Goal: Transaction & Acquisition: Purchase product/service

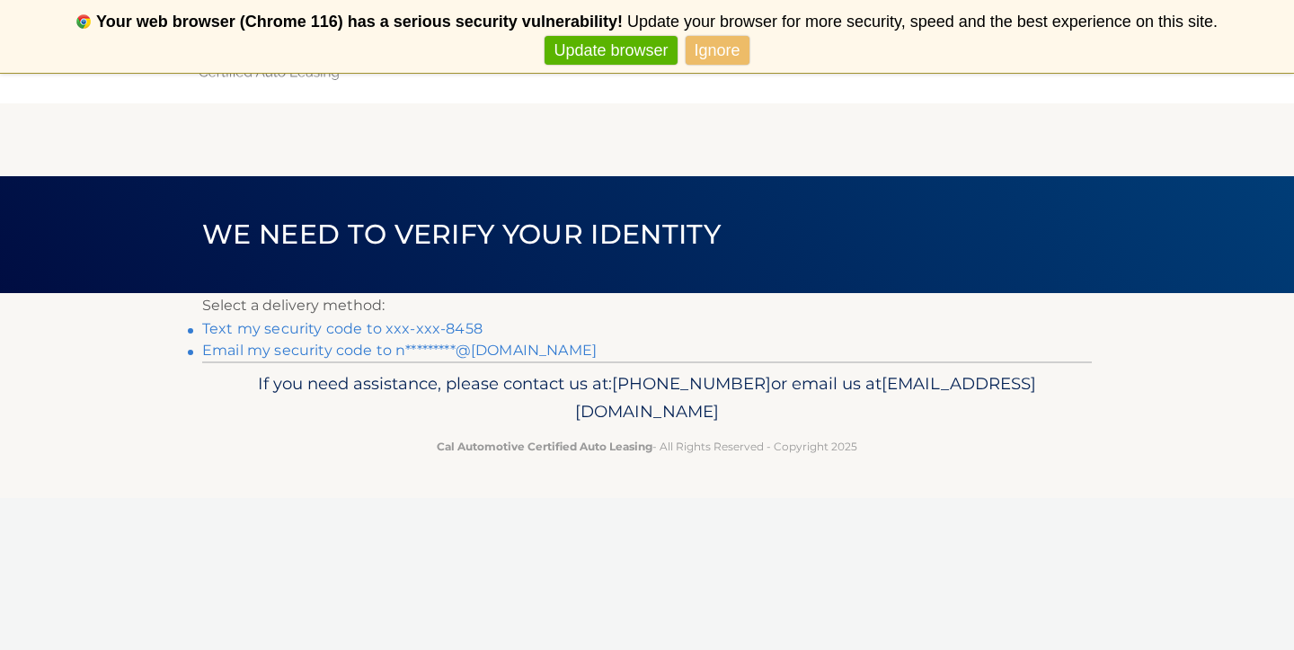
click at [448, 331] on link "Text my security code to xxx-xxx-8458" at bounding box center [342, 328] width 280 height 17
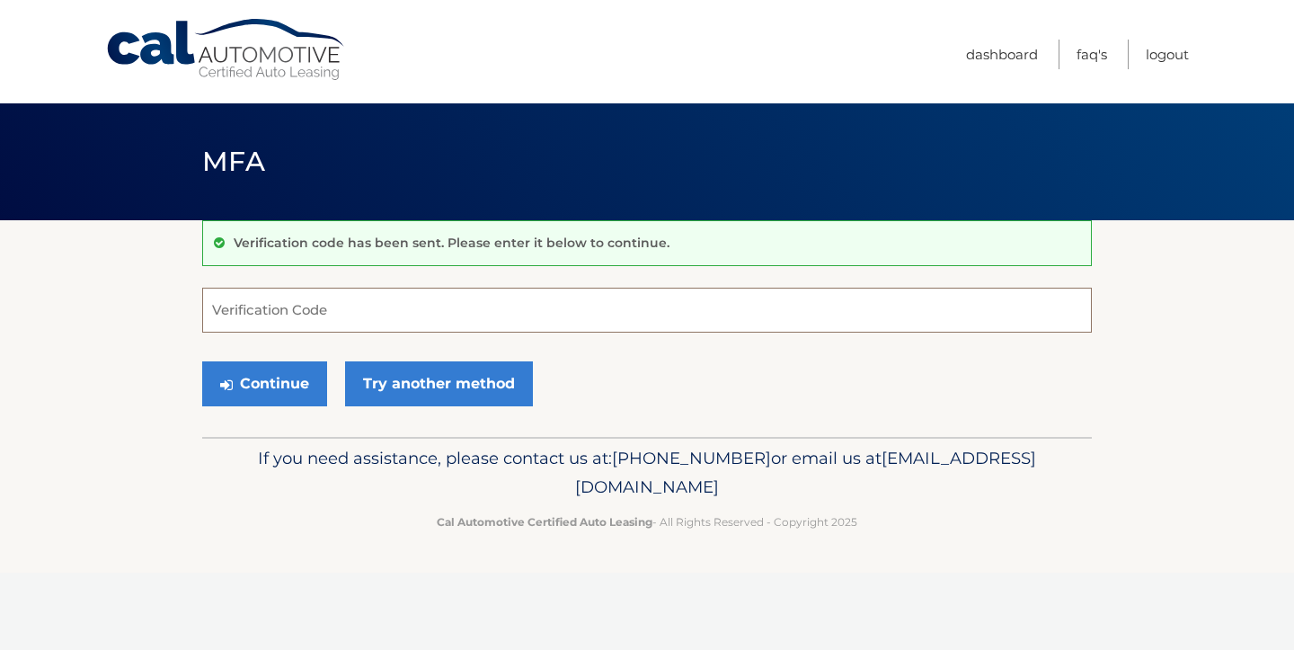
click at [439, 326] on input "Verification Code" at bounding box center [647, 310] width 890 height 45
click at [360, 304] on input "Verification Code" at bounding box center [647, 310] width 890 height 45
type input "157699"
click at [287, 396] on button "Continue" at bounding box center [264, 383] width 125 height 45
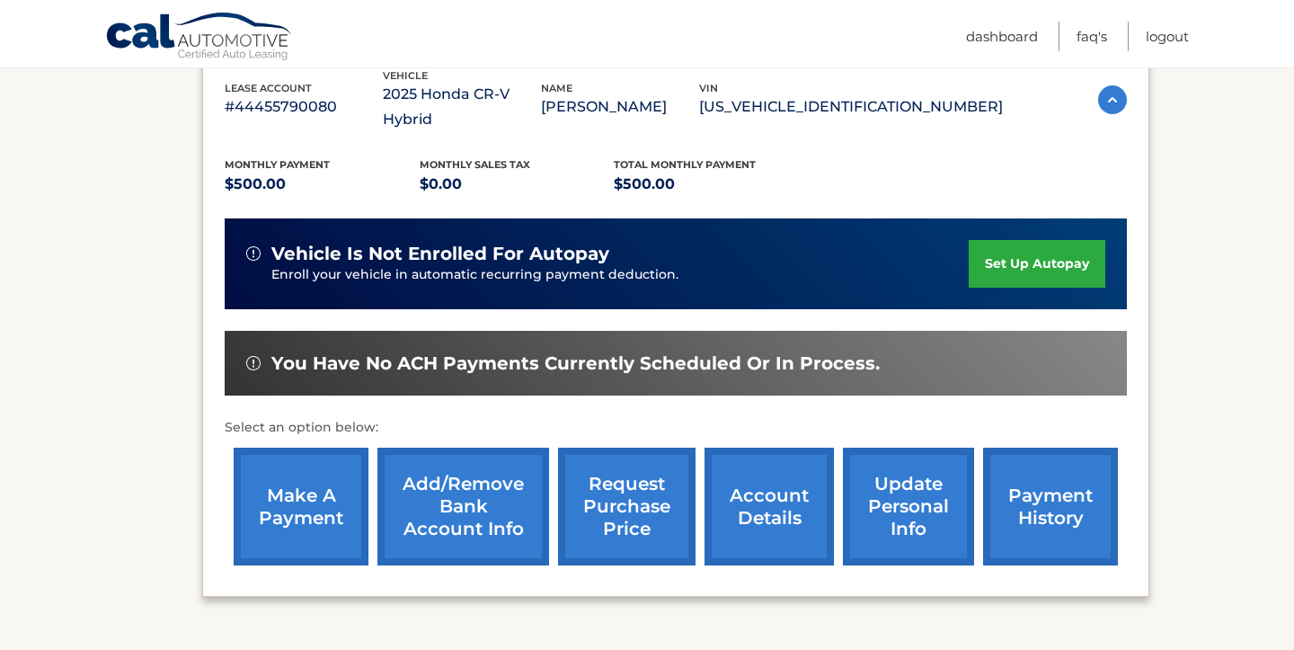
scroll to position [359, 0]
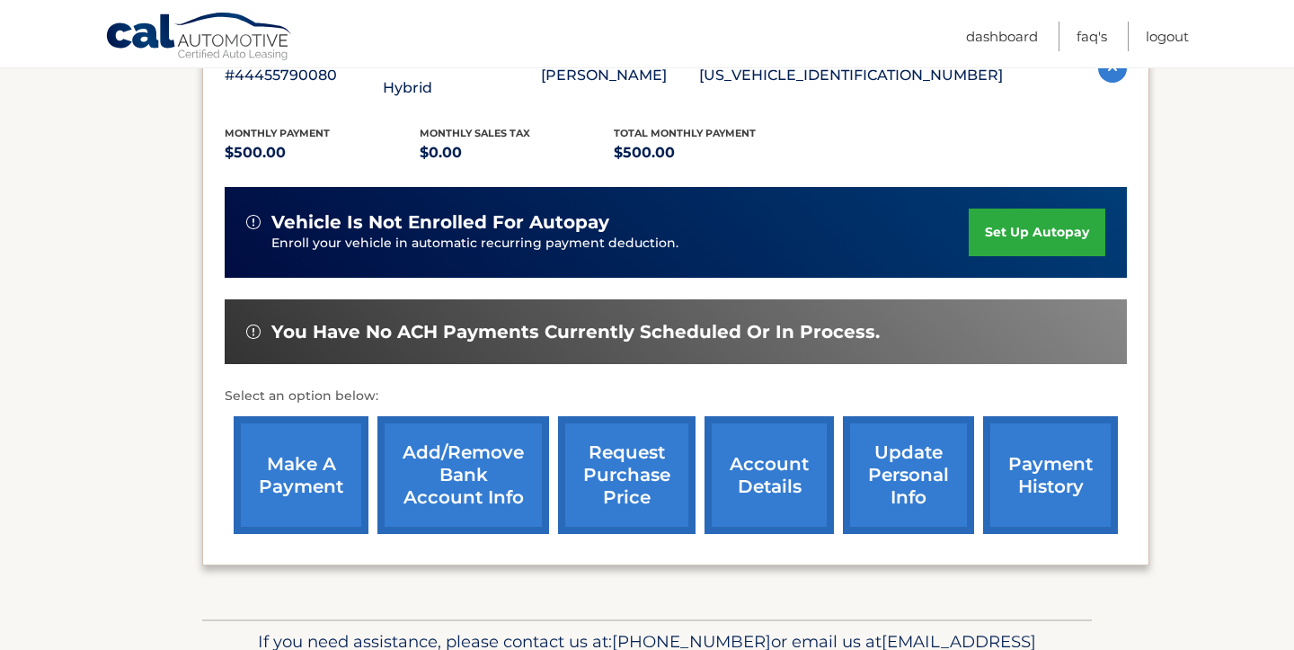
click at [281, 443] on link "make a payment" at bounding box center [301, 475] width 135 height 118
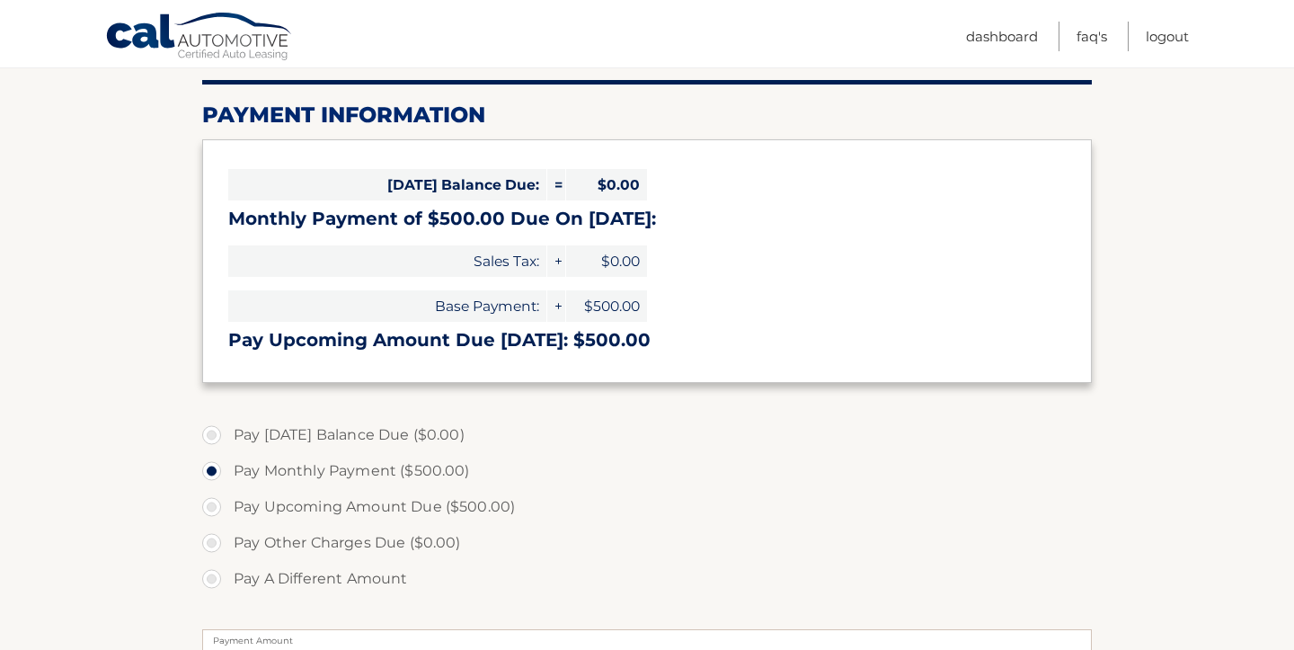
scroll to position [206, 0]
click at [213, 509] on label "Pay Upcoming Amount Due ($500.00)" at bounding box center [647, 506] width 890 height 36
click at [213, 509] on input "Pay Upcoming Amount Due ($500.00)" at bounding box center [218, 502] width 18 height 29
radio input "true"
click at [215, 469] on label "Pay Monthly Payment ($500.00)" at bounding box center [647, 470] width 890 height 36
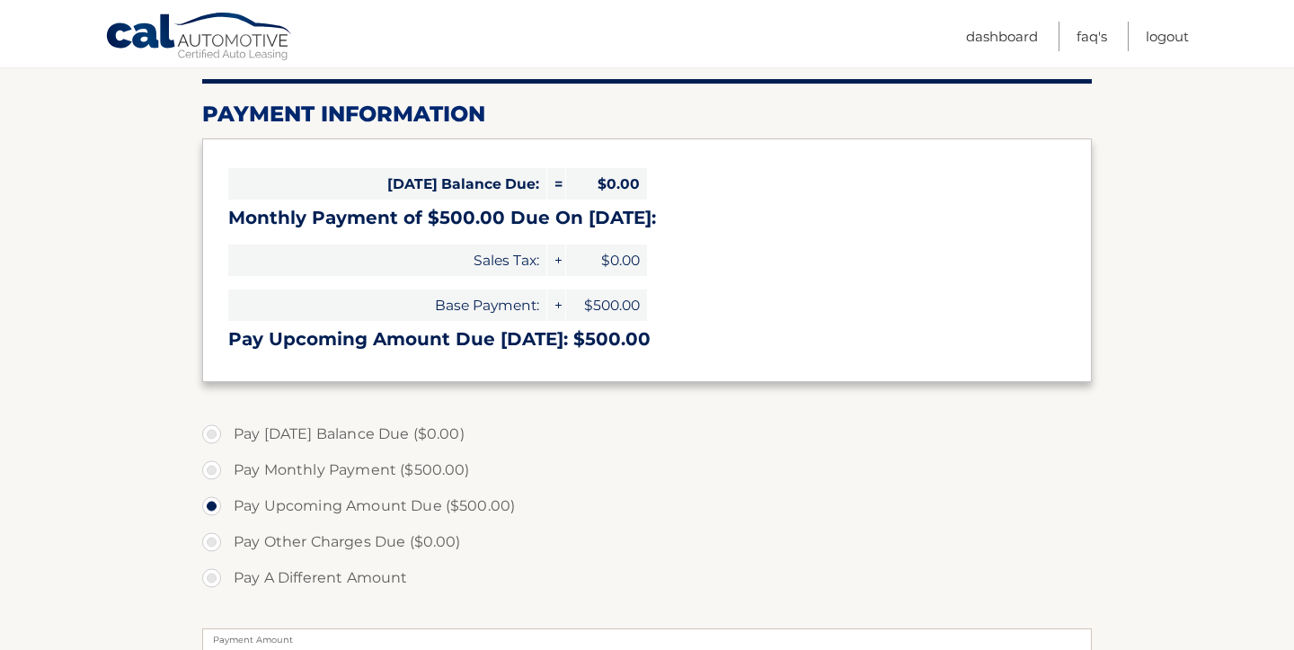
click at [215, 469] on input "Pay Monthly Payment ($500.00)" at bounding box center [218, 466] width 18 height 29
radio input "true"
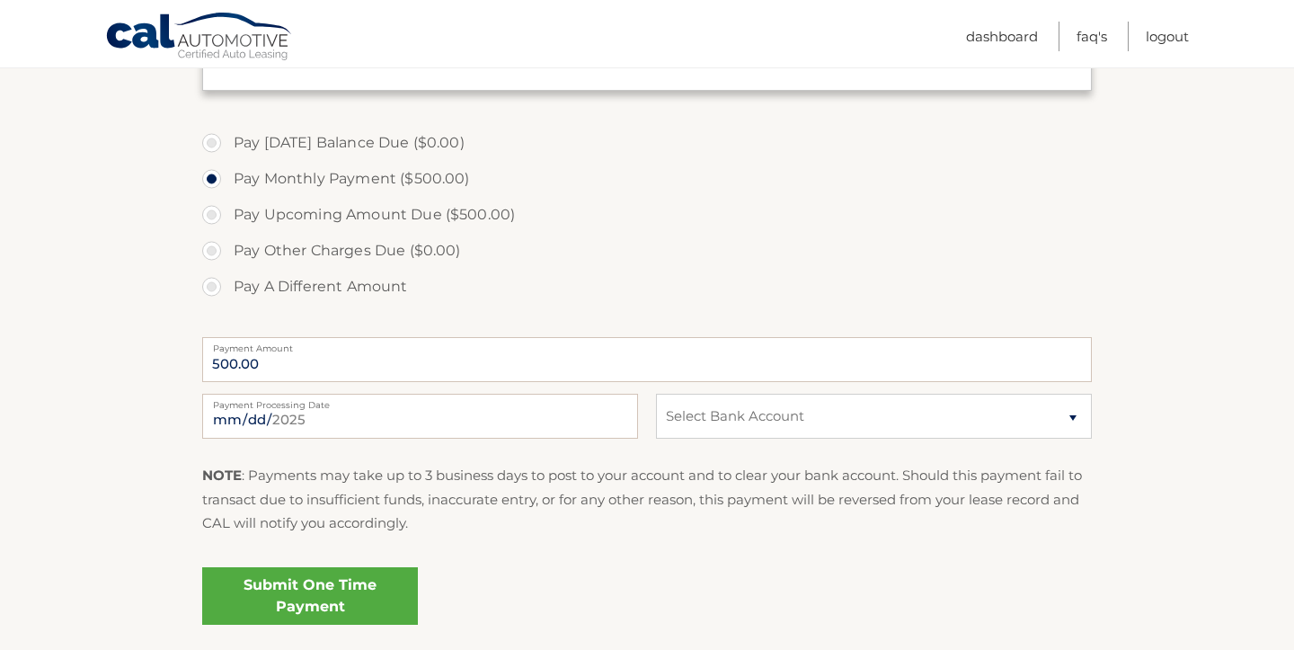
scroll to position [509, 0]
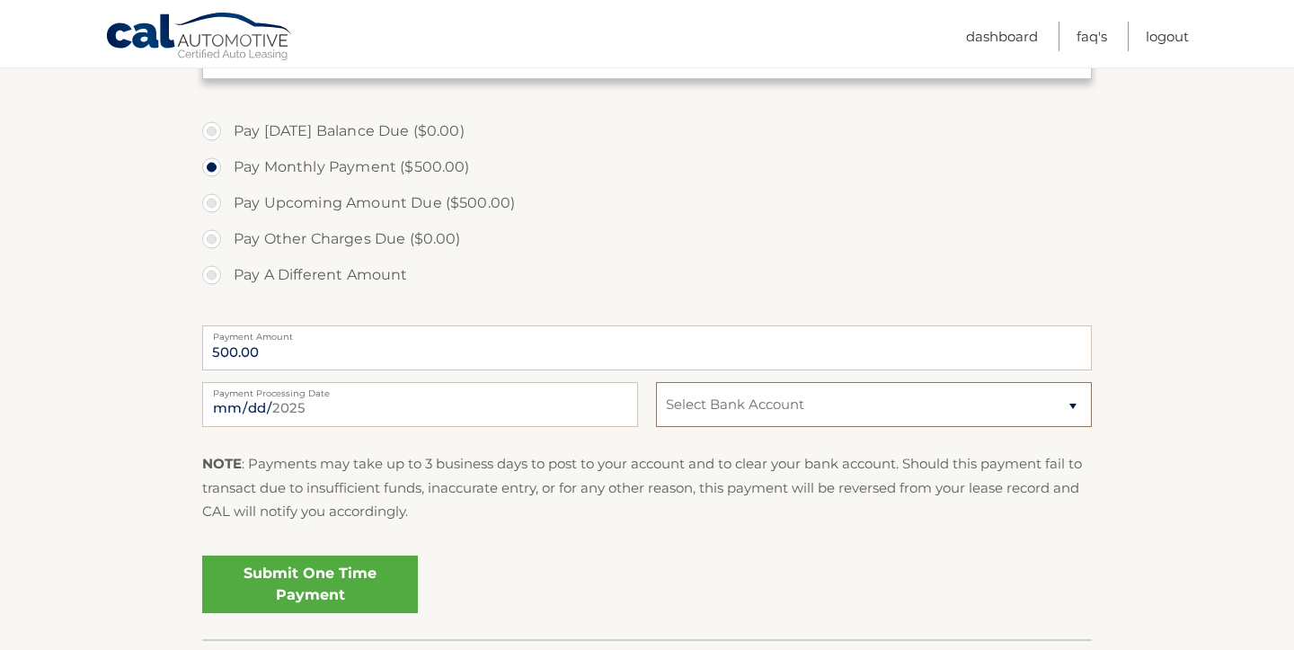
click at [702, 407] on select "Select Bank Account Checking BANK OF AMERICA N.A. *****4581 Checking BANK OF AM…" at bounding box center [874, 404] width 436 height 45
select select "NWFhNGViNzktNzNjOC00NGJhLTkyYWUtYzZiY2NmZDM3YzNk"
click at [351, 582] on link "Submit One Time Payment" at bounding box center [310, 584] width 216 height 58
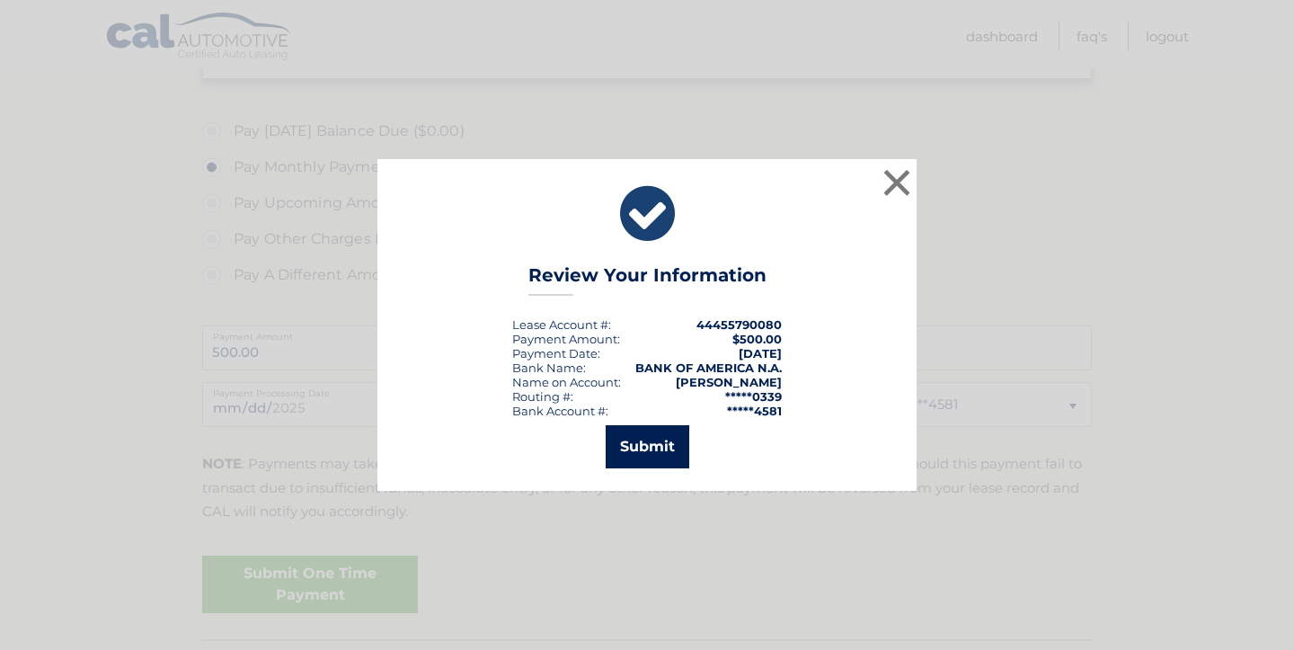
click at [631, 445] on button "Submit" at bounding box center [648, 446] width 84 height 43
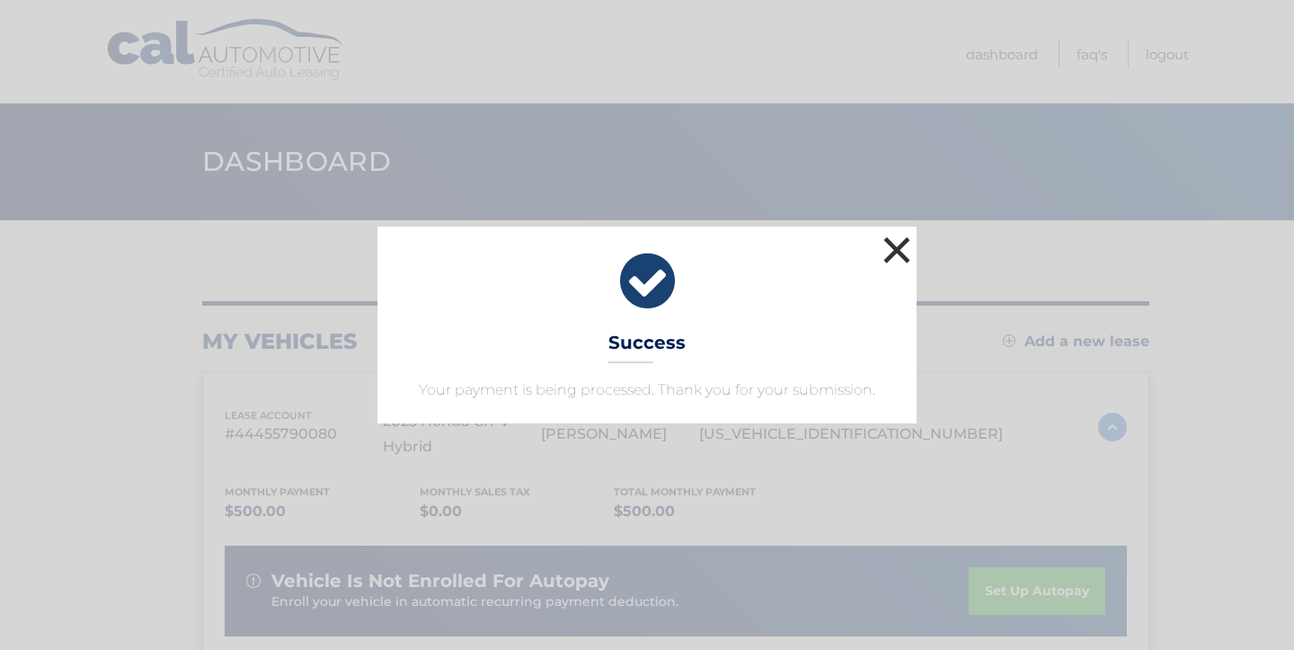
click at [898, 248] on button "×" at bounding box center [897, 250] width 36 height 36
